Goal: Information Seeking & Learning: Understand process/instructions

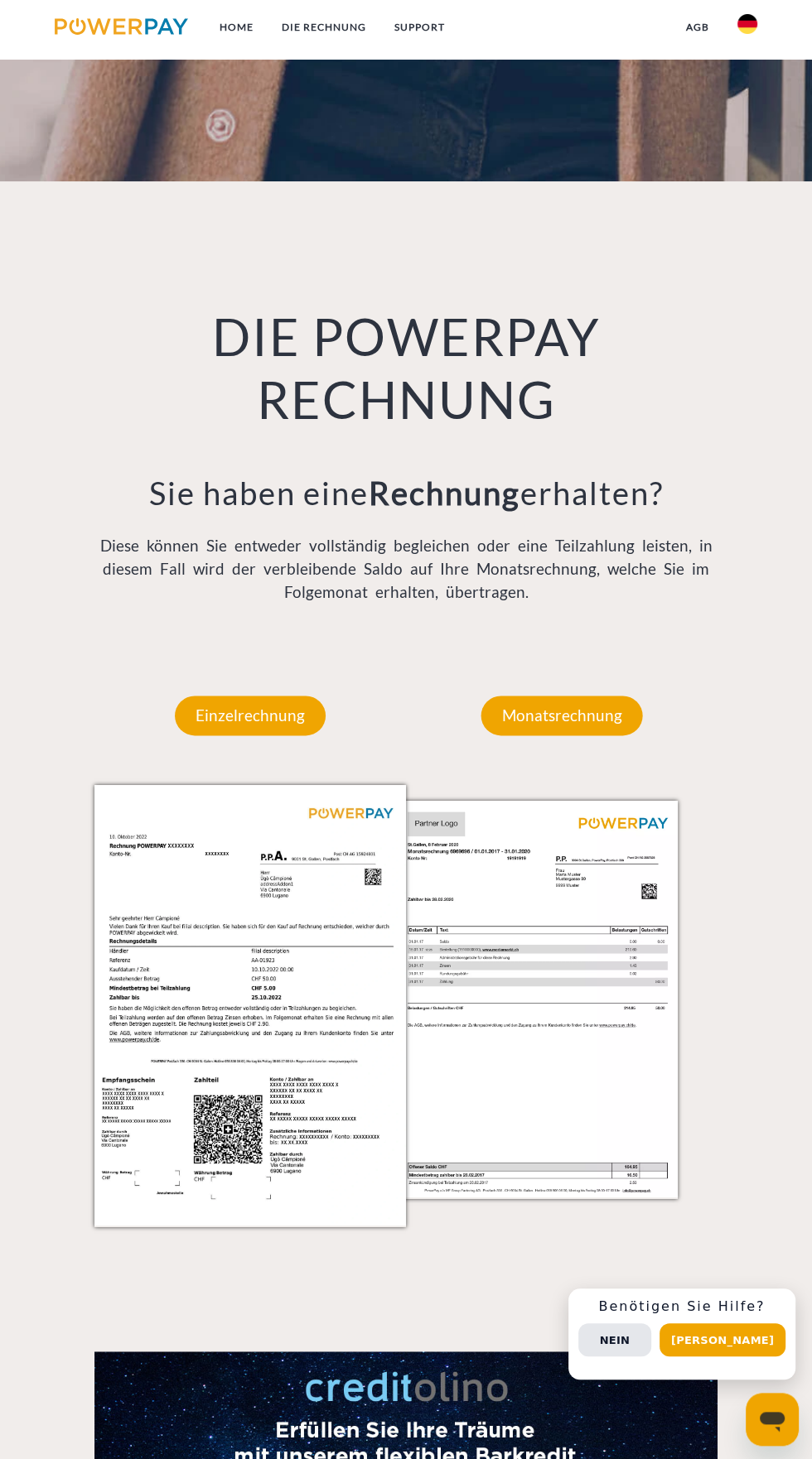
scroll to position [949, 0]
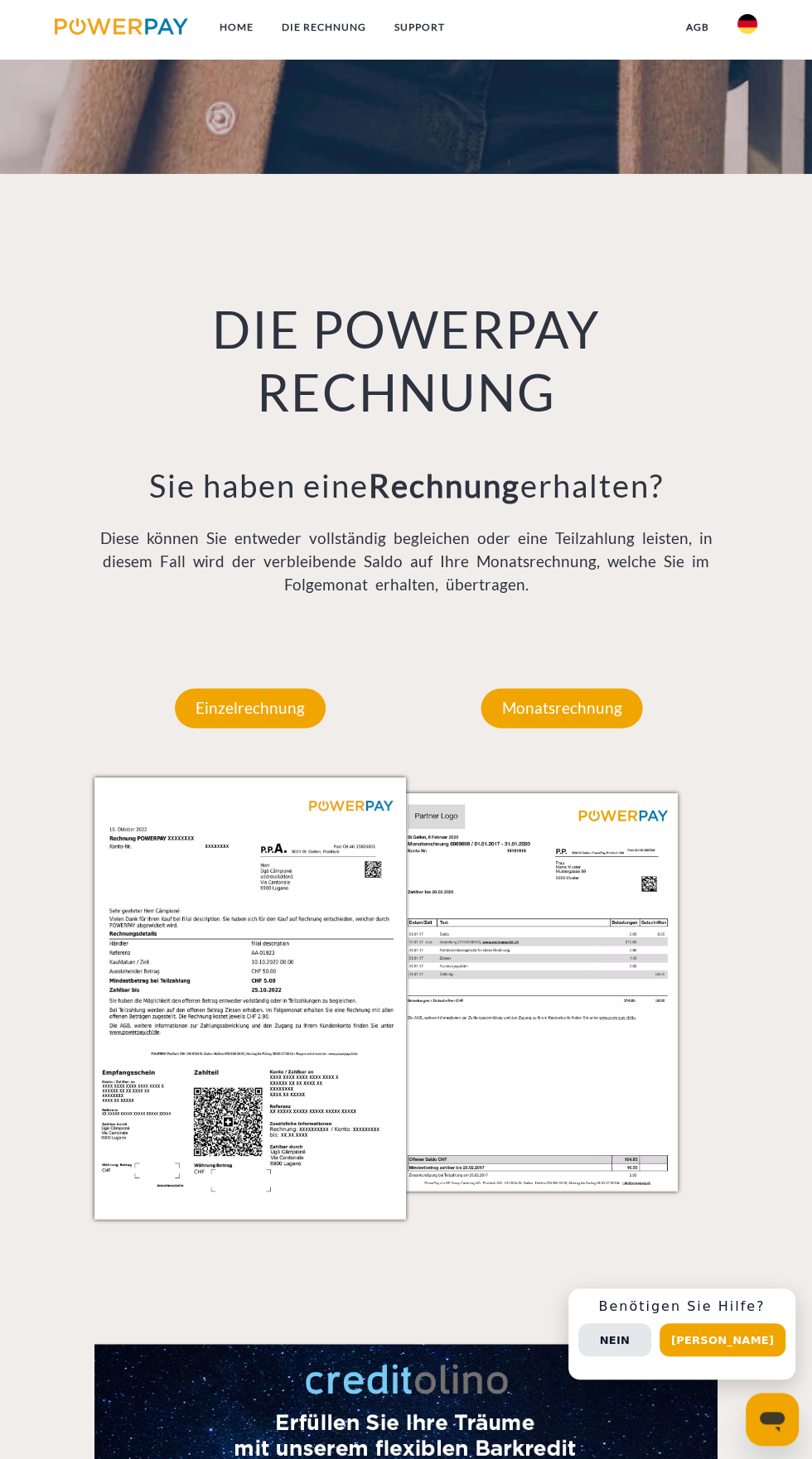
click at [343, 1107] on img at bounding box center [250, 997] width 311 height 440
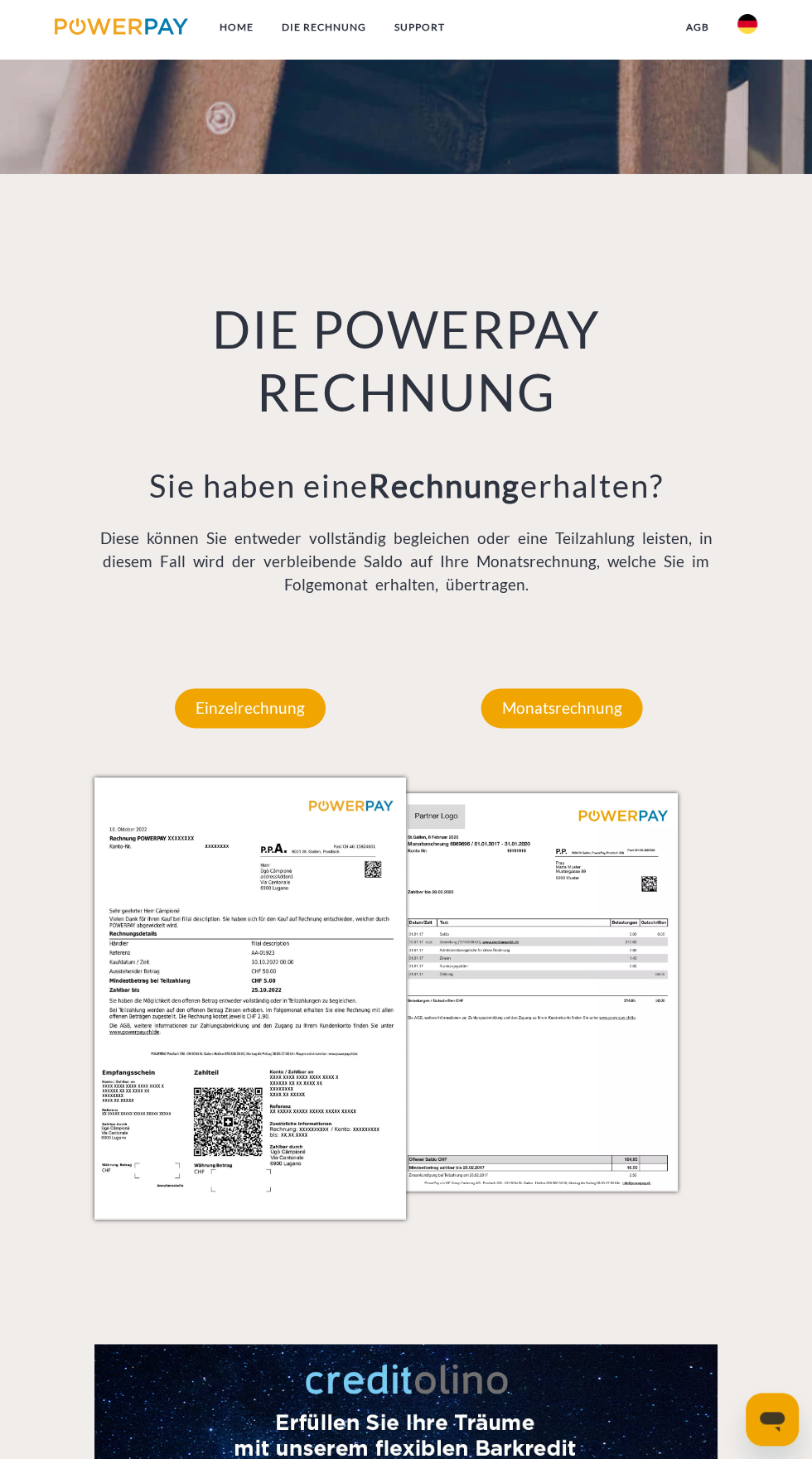
click at [359, 1116] on img at bounding box center [250, 997] width 311 height 440
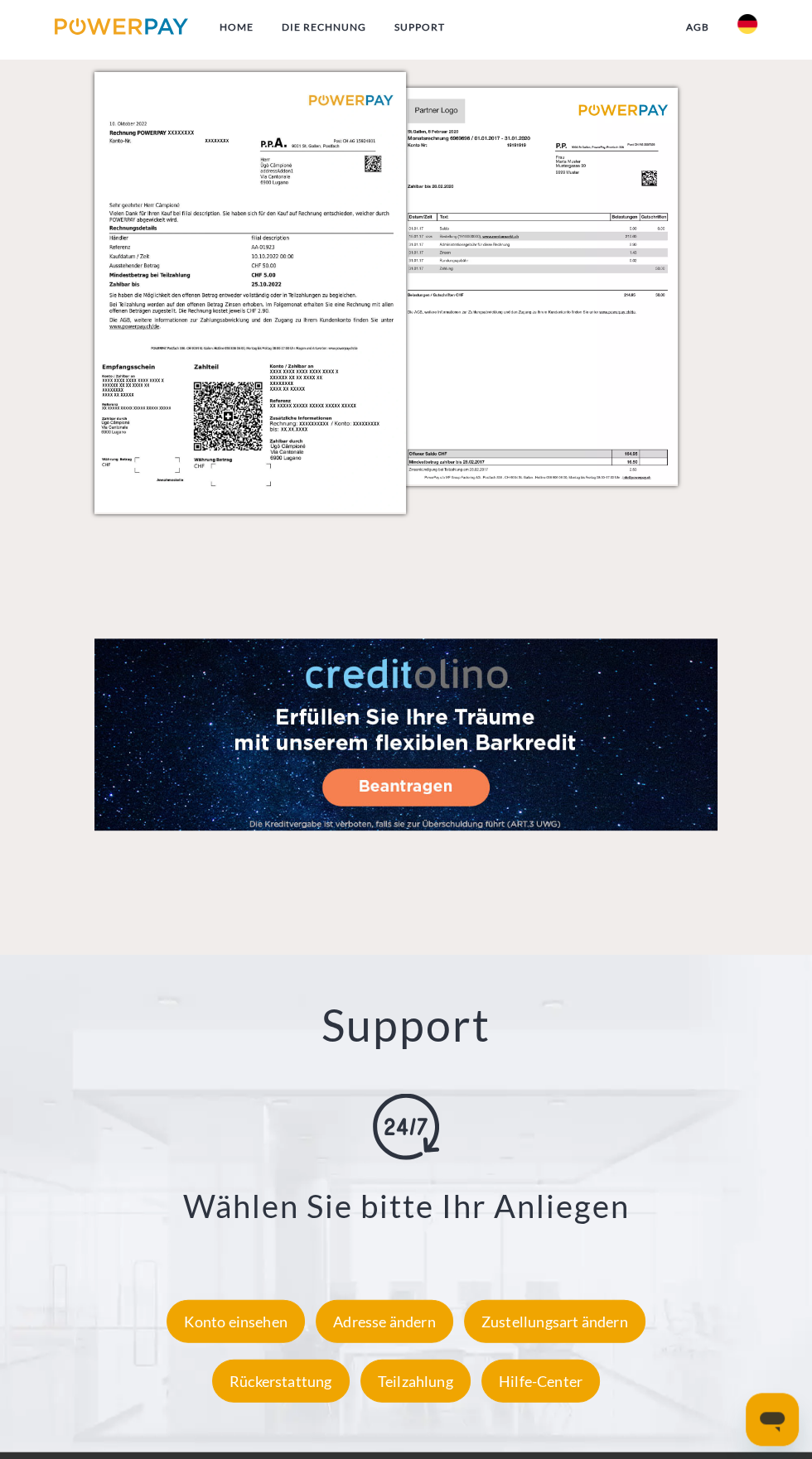
scroll to position [1654, 0]
click at [304, 450] on img at bounding box center [250, 292] width 311 height 440
click at [267, 512] on img at bounding box center [250, 292] width 311 height 440
click at [287, 479] on img at bounding box center [250, 292] width 311 height 440
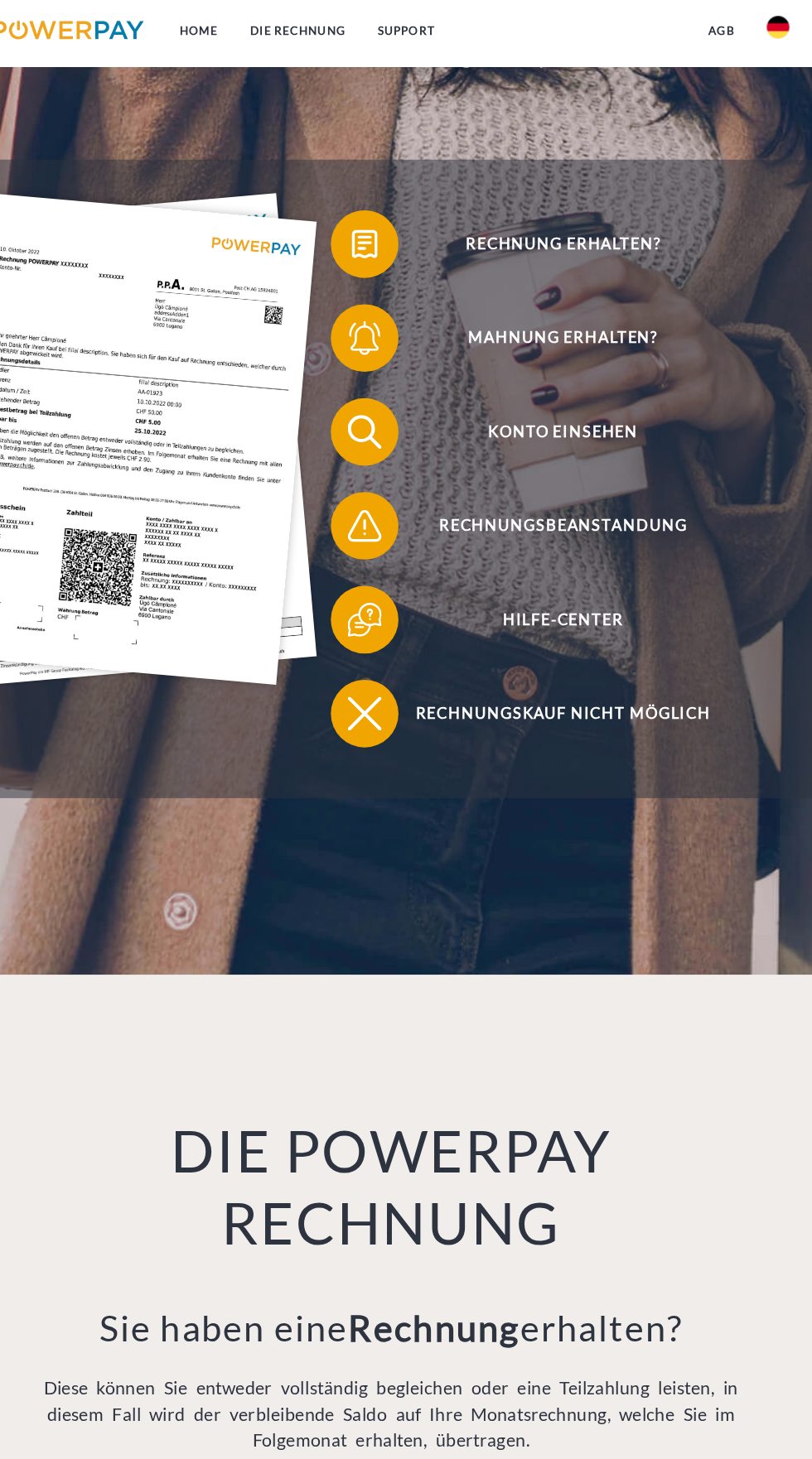
scroll to position [262, 0]
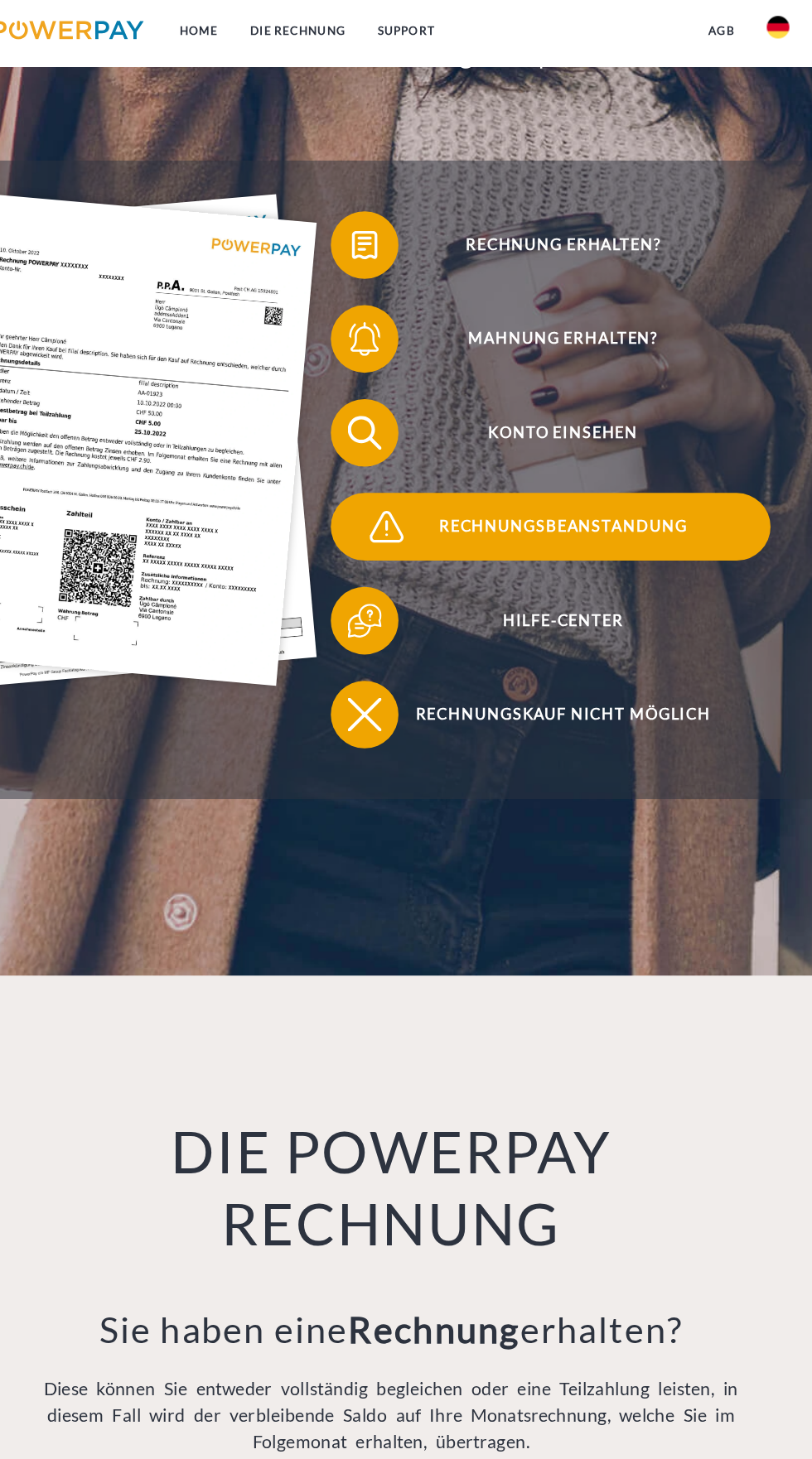
click at [633, 484] on span "Rechnungsbeanstandung" at bounding box center [557, 465] width 365 height 60
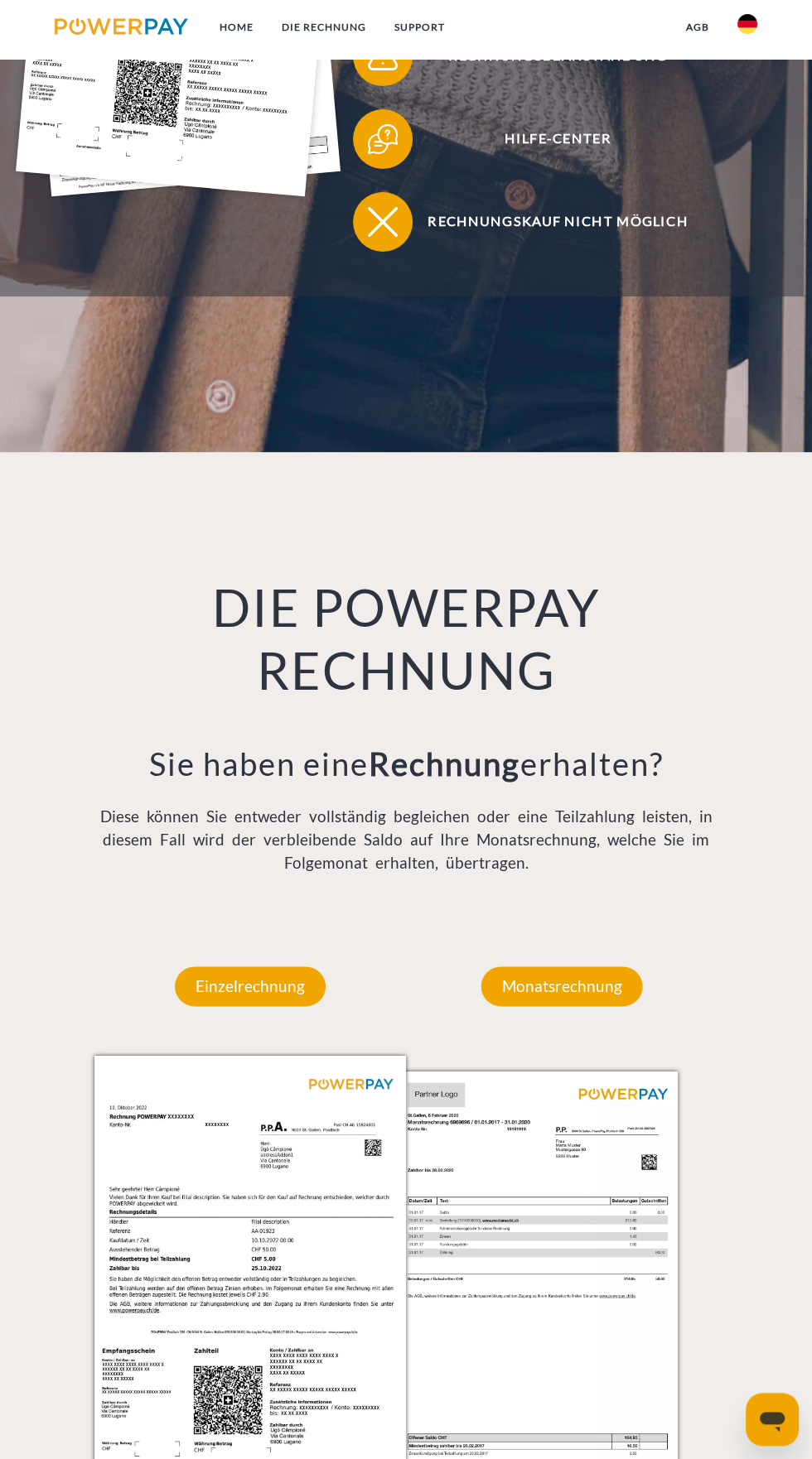
scroll to position [670, 0]
click at [272, 1006] on p "Einzelrechnung" at bounding box center [250, 986] width 150 height 40
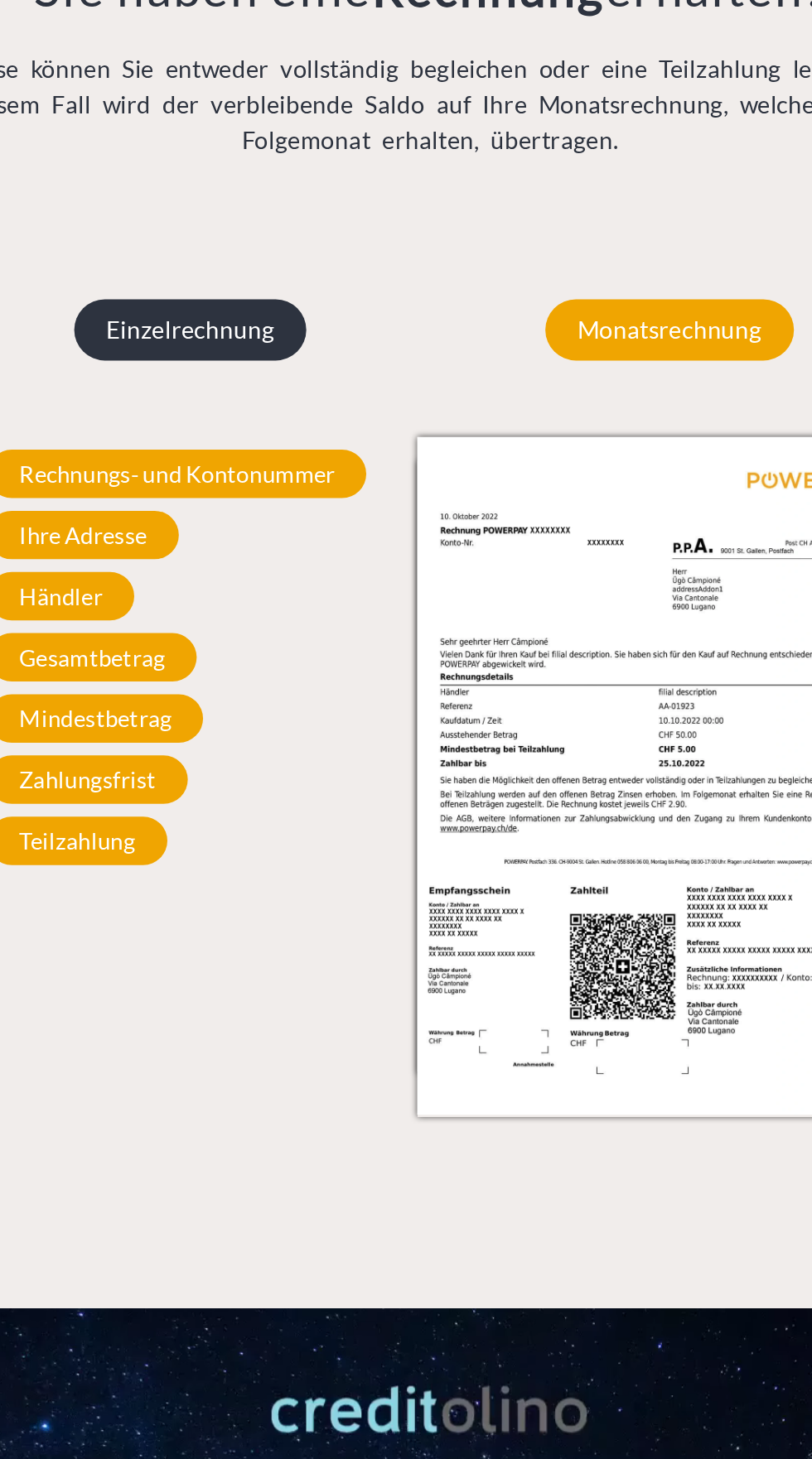
scroll to position [1121, 0]
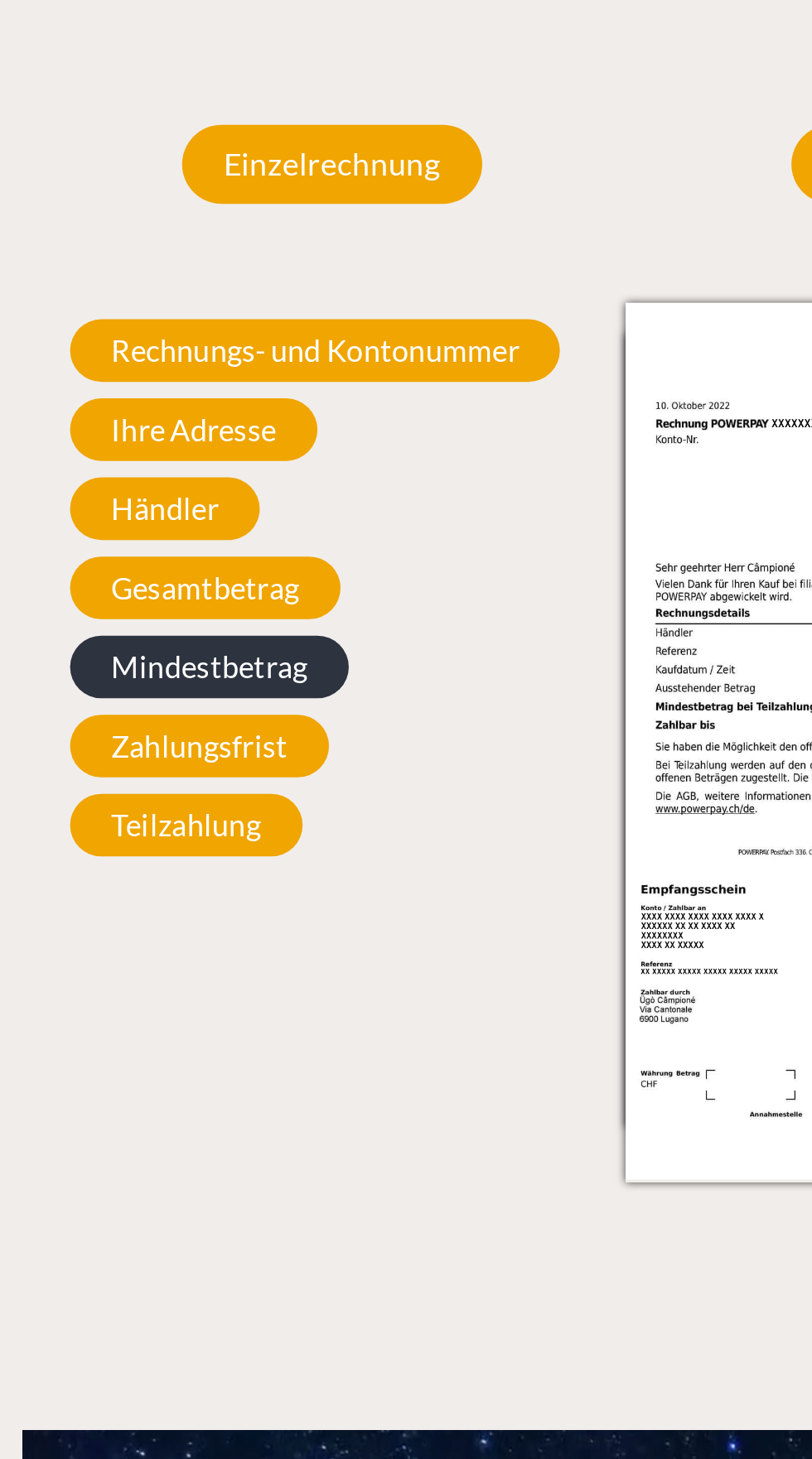
click at [246, 803] on span "Mindestbetrag" at bounding box center [187, 788] width 140 height 31
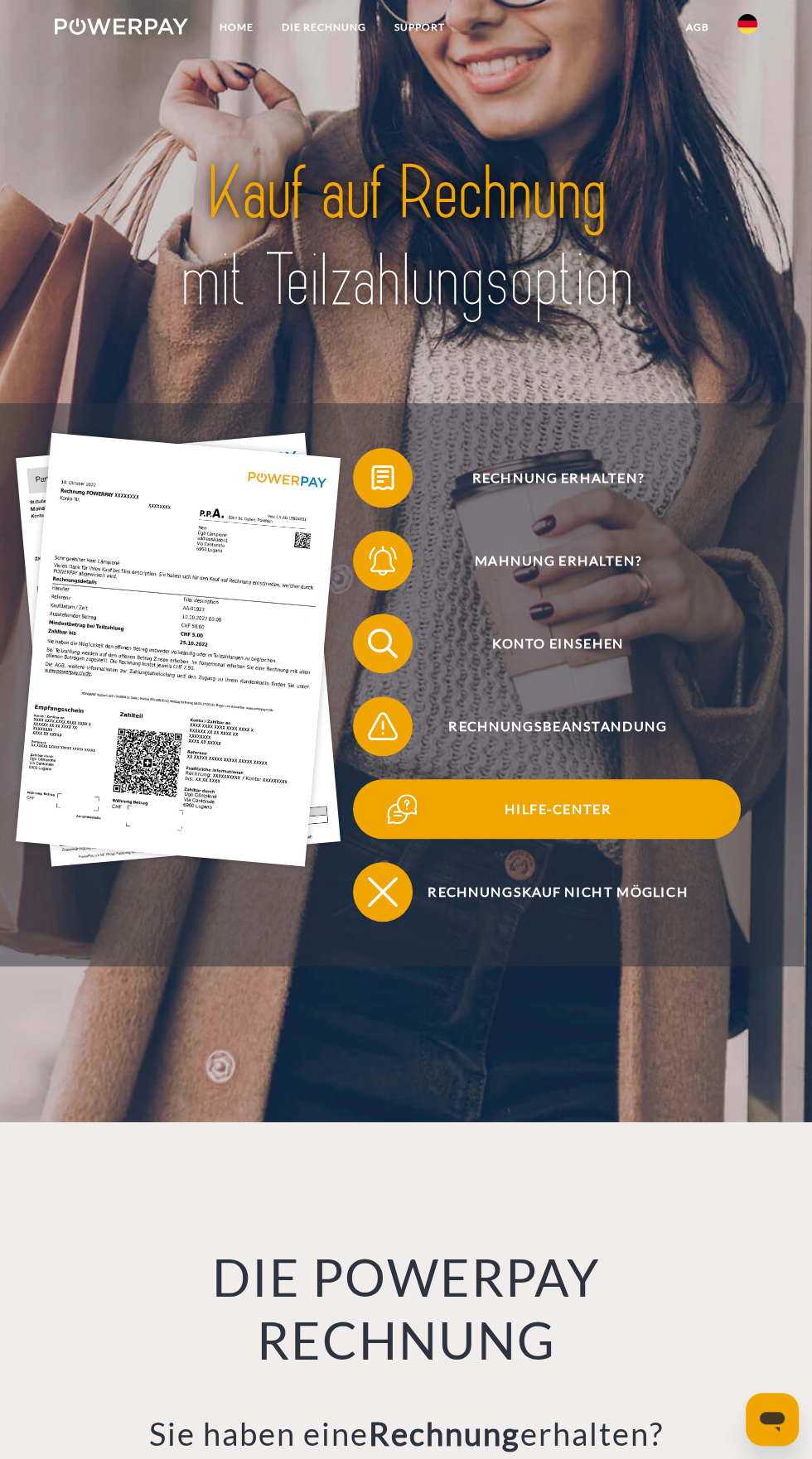
click at [590, 839] on span "Hilfe-Center" at bounding box center [557, 809] width 365 height 60
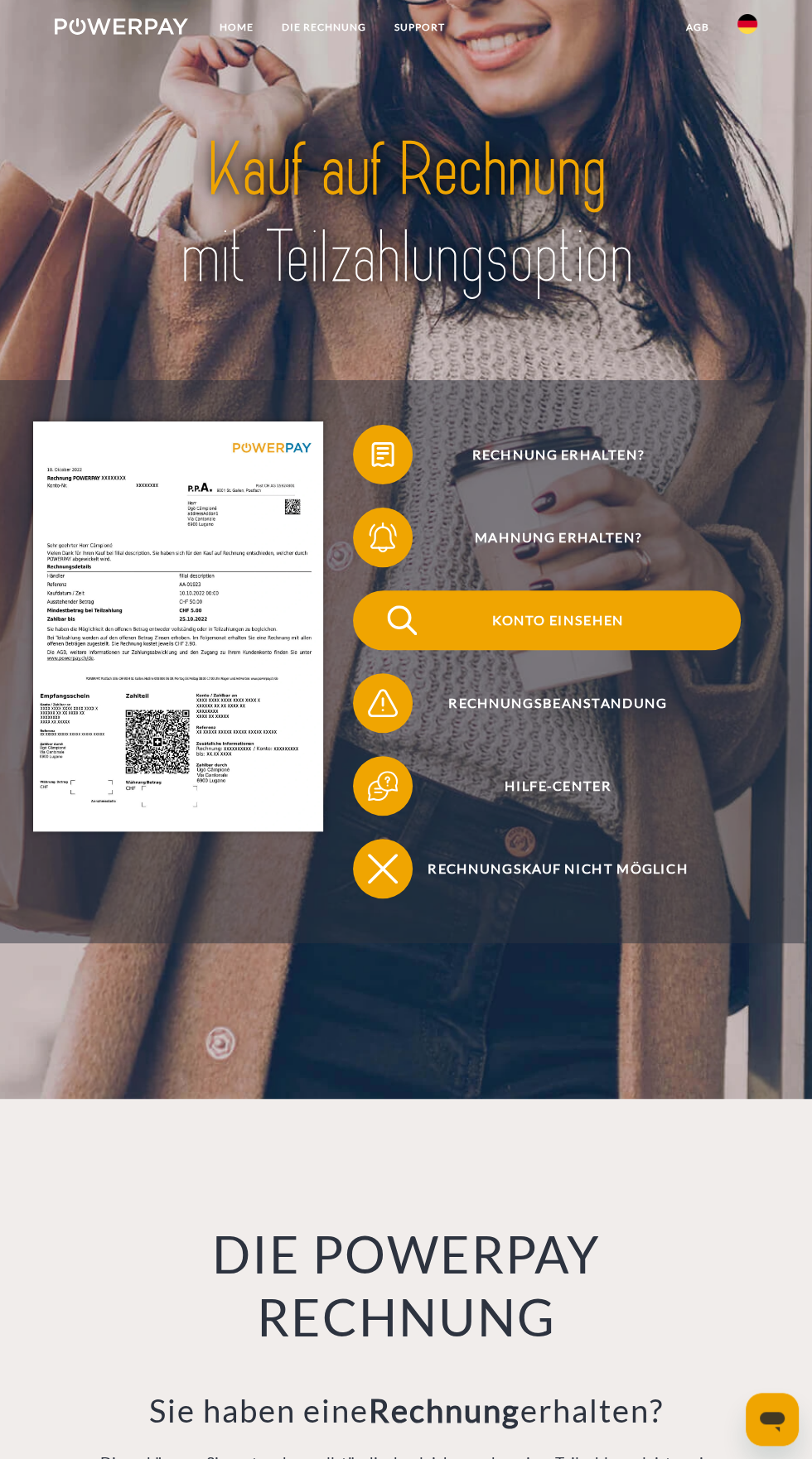
click at [593, 627] on span "Konto einsehen" at bounding box center [557, 620] width 365 height 60
